Goal: Information Seeking & Learning: Learn about a topic

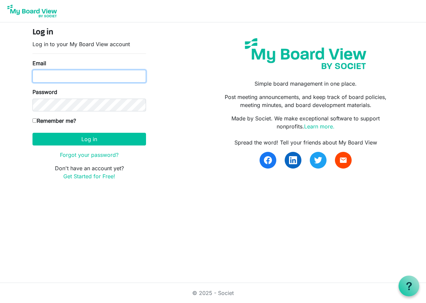
click at [67, 75] on input "Email" at bounding box center [88, 76] width 113 height 13
type input "[PERSON_NAME][EMAIL_ADDRESS][PERSON_NAME][DOMAIN_NAME]"
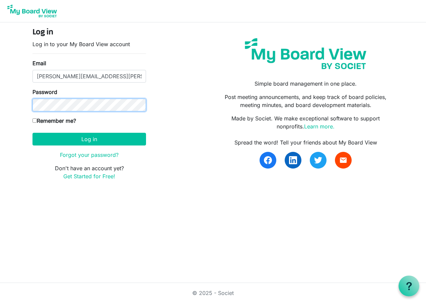
click at [32, 133] on button "Log in" at bounding box center [88, 139] width 113 height 13
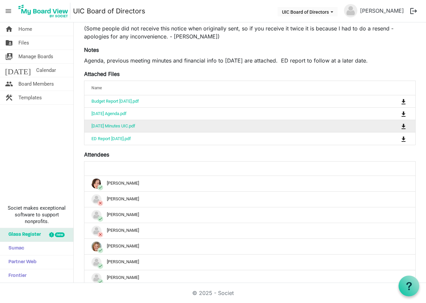
scroll to position [100, 0]
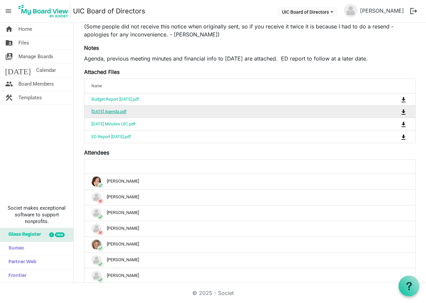
click at [127, 114] on link "[DATE] Agenda.pdf" at bounding box center [108, 111] width 35 height 5
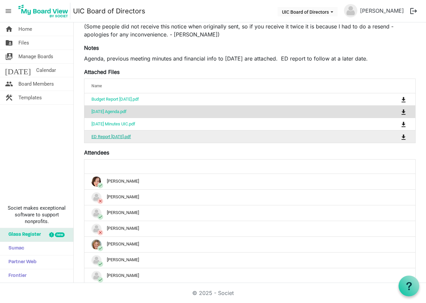
click at [112, 136] on link "ED Report [DATE].pdf" at bounding box center [111, 136] width 40 height 5
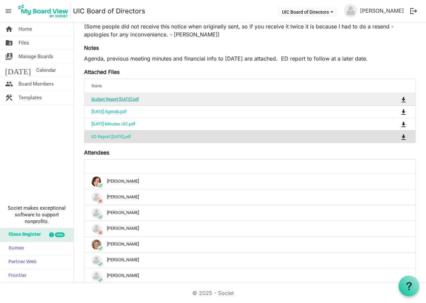
click at [139, 99] on link "Budget Report [DATE].pdf" at bounding box center [115, 99] width 48 height 5
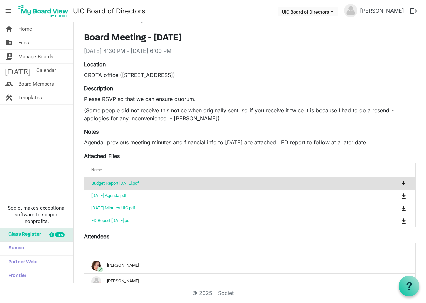
scroll to position [0, 0]
